Goal: Navigation & Orientation: Find specific page/section

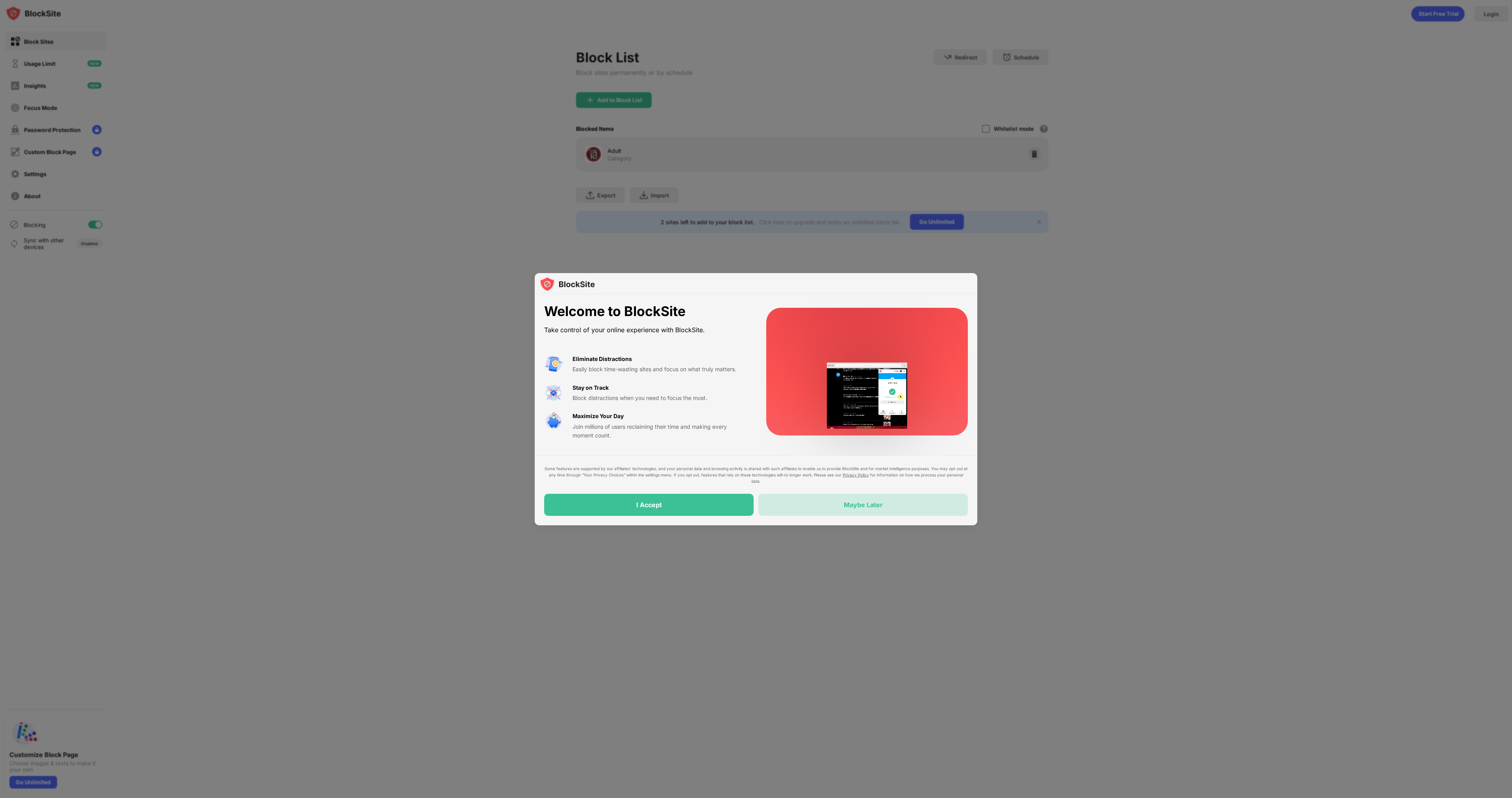
click at [840, 503] on div "Maybe Later" at bounding box center [863, 505] width 210 height 22
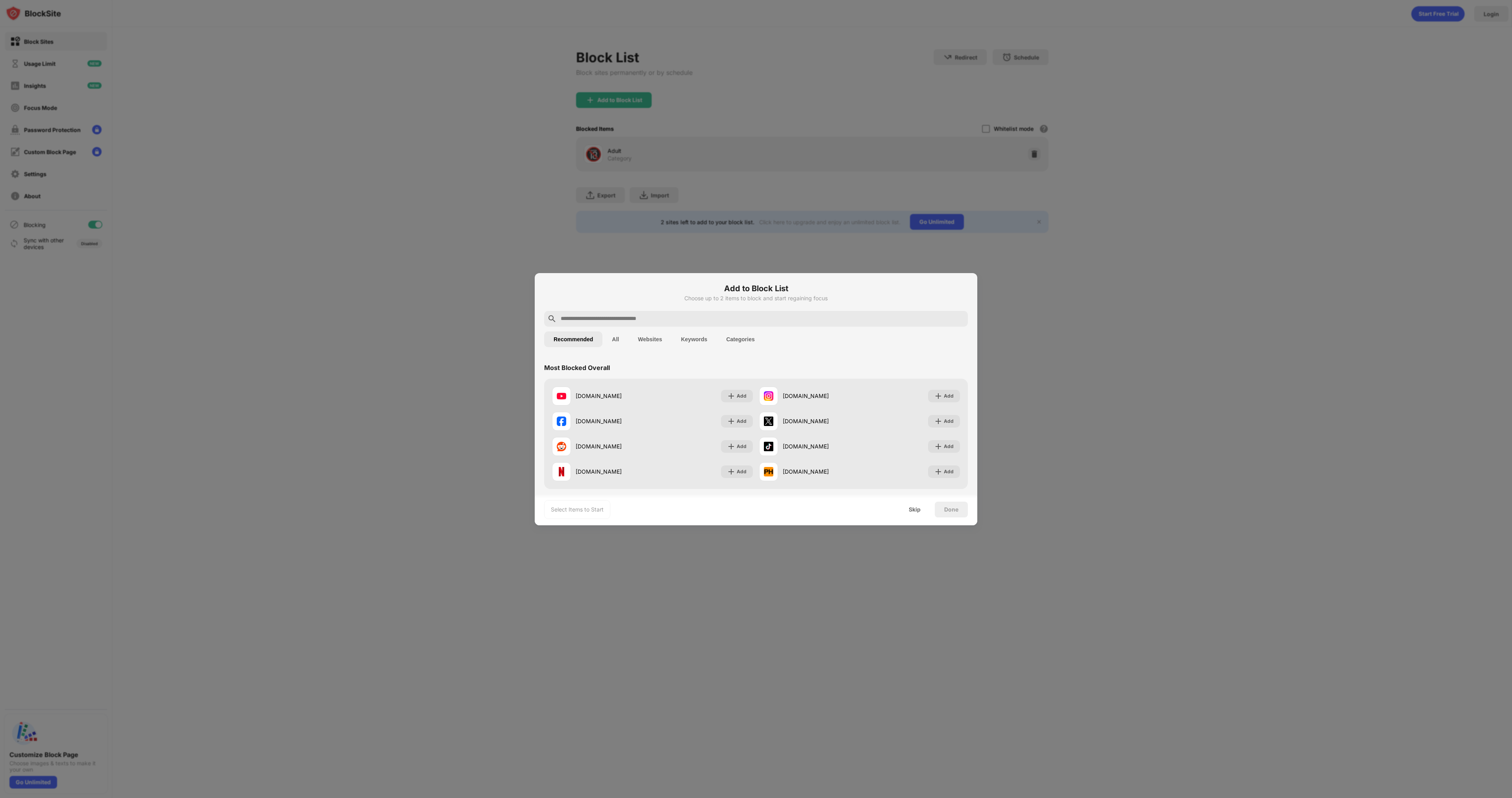
drag, startPoint x: 918, startPoint y: 509, endPoint x: 912, endPoint y: 502, distance: 9.2
click at [912, 501] on div "Select Items to Start Skip Done" at bounding box center [756, 509] width 442 height 32
click at [912, 509] on div "Skip" at bounding box center [915, 509] width 12 height 6
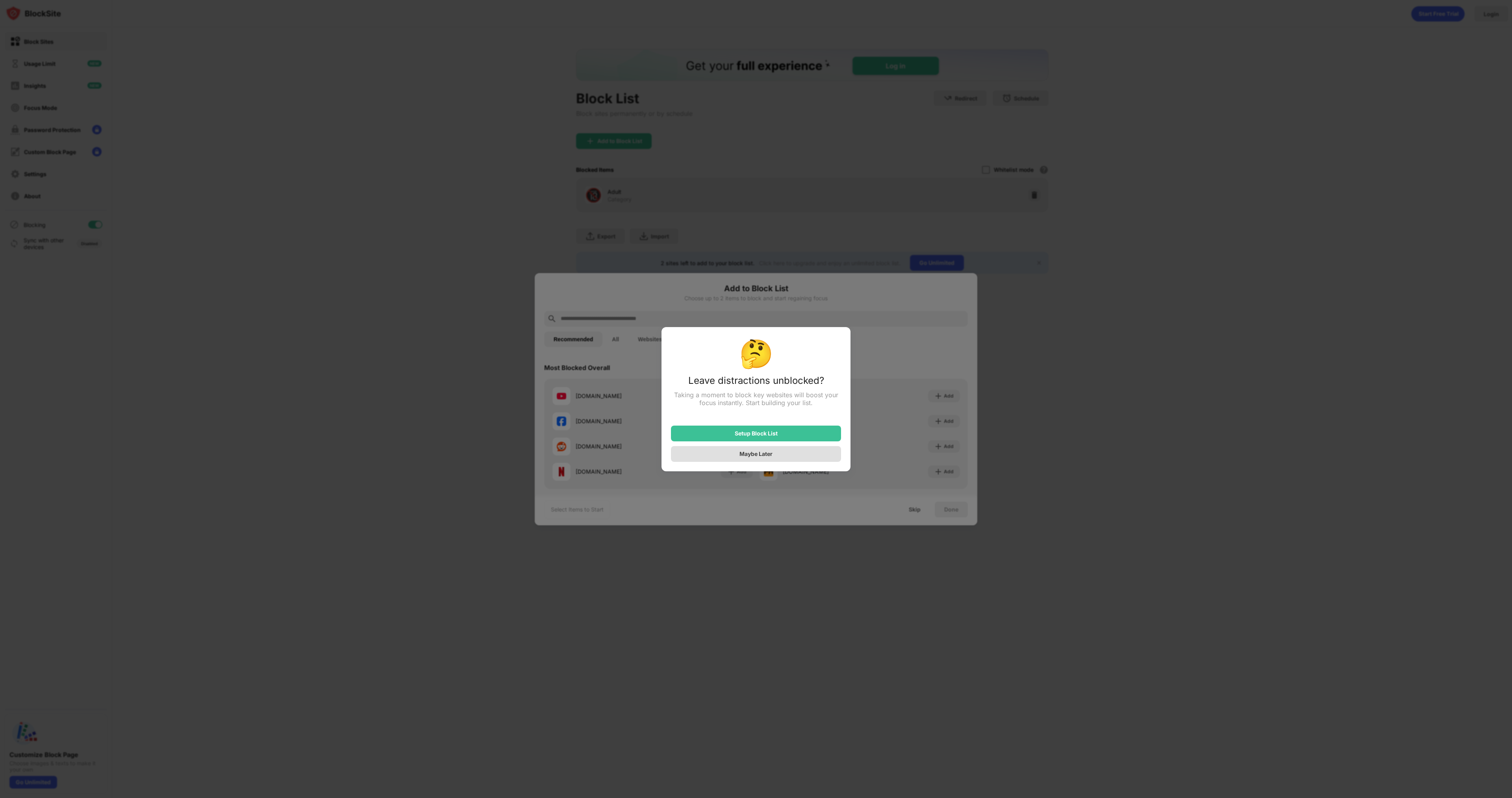
click at [776, 455] on div "Maybe Later" at bounding box center [756, 454] width 170 height 15
